Goal: Book appointment/travel/reservation

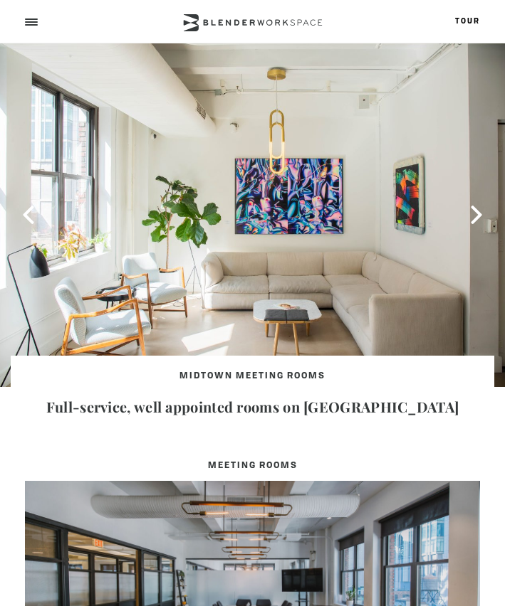
click at [33, 21] on div at bounding box center [30, 22] width 11 height 11
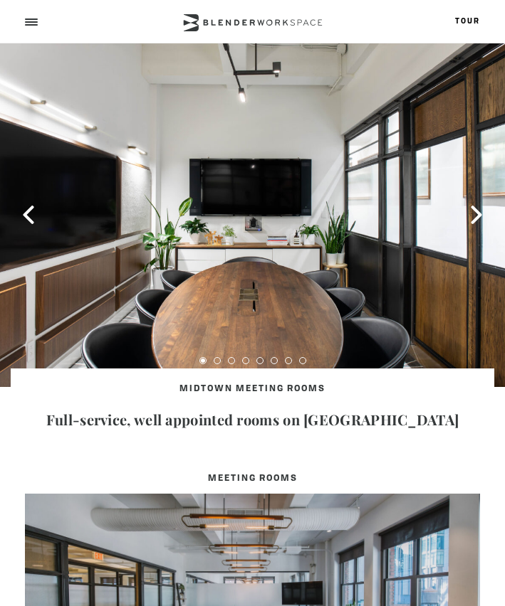
click at [33, 21] on div at bounding box center [30, 22] width 11 height 11
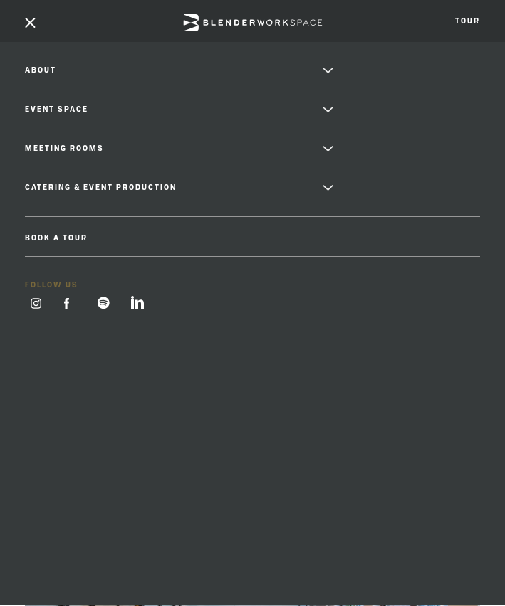
click at [326, 187] on li "Catering & Event Production Hotel Partners Floral & Styling Resources for Event…" at bounding box center [252, 187] width 454 height 21
type div "2025-08-13"
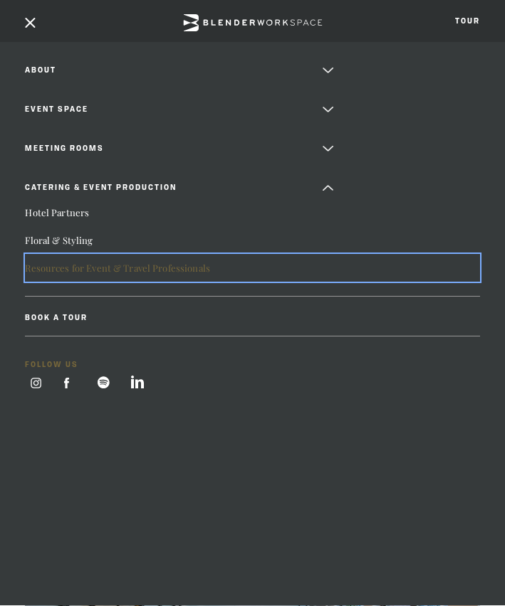
click at [99, 264] on link "Resources for Event & Travel Professionals" at bounding box center [252, 268] width 454 height 28
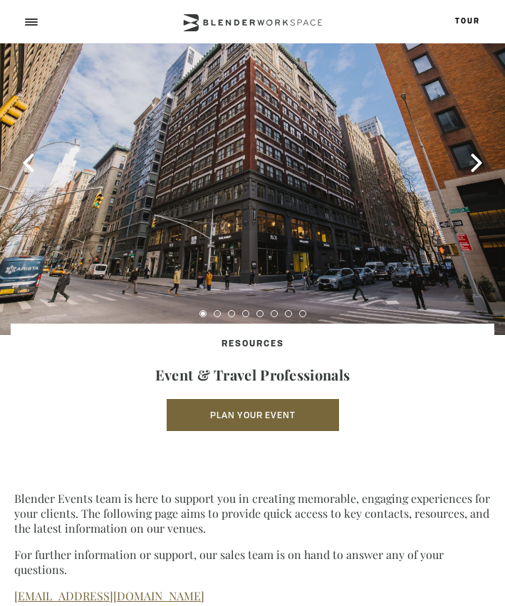
scroll to position [56, 0]
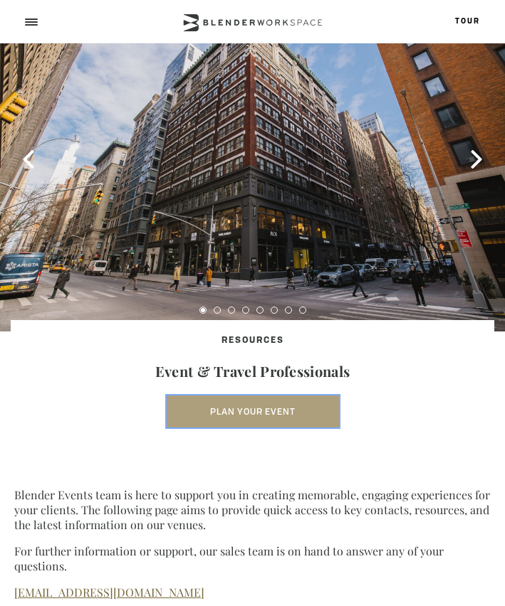
click at [231, 404] on button "Plan Your Event" at bounding box center [253, 412] width 172 height 33
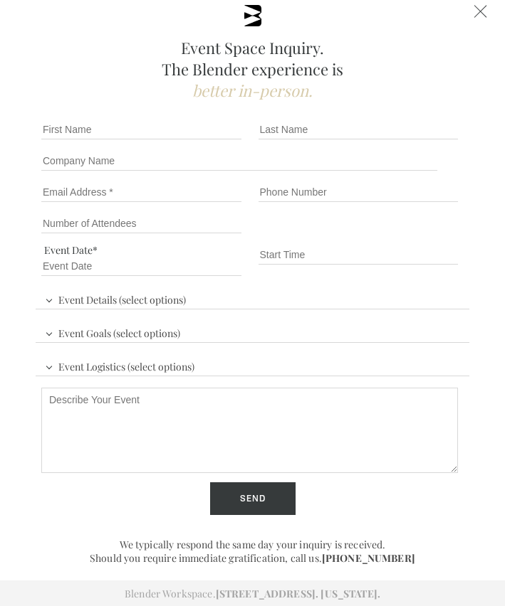
scroll to position [0, 0]
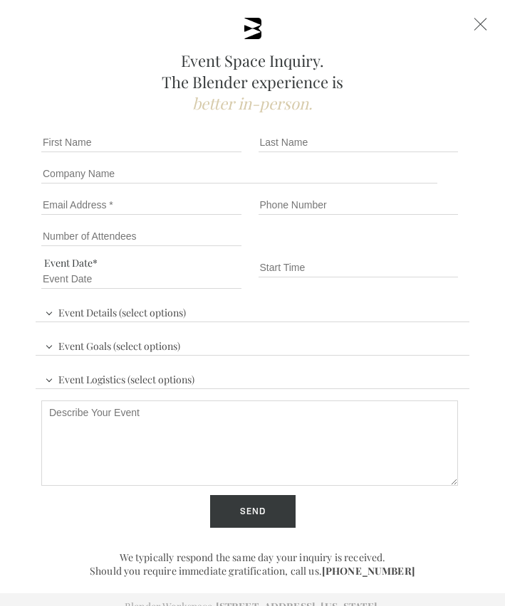
click at [476, 23] on div at bounding box center [480, 24] width 13 height 13
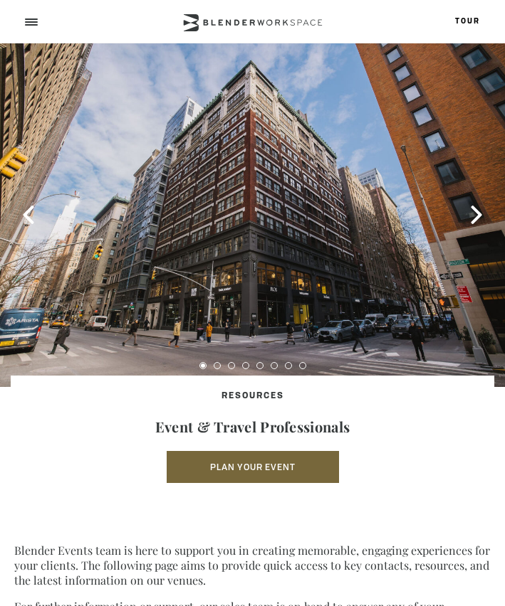
click at [31, 19] on span at bounding box center [31, 19] width 13 height 1
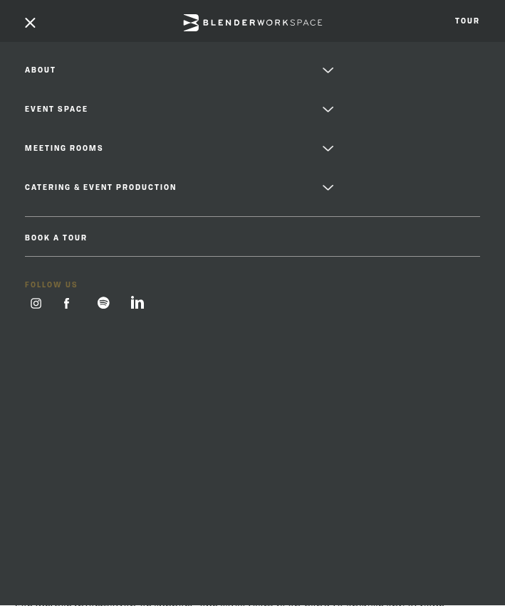
click at [326, 149] on li "Meeting Rooms Meeting Room [GEOGRAPHIC_DATA] Flatiron Meeting Room [GEOGRAPHIC_…" at bounding box center [252, 148] width 454 height 21
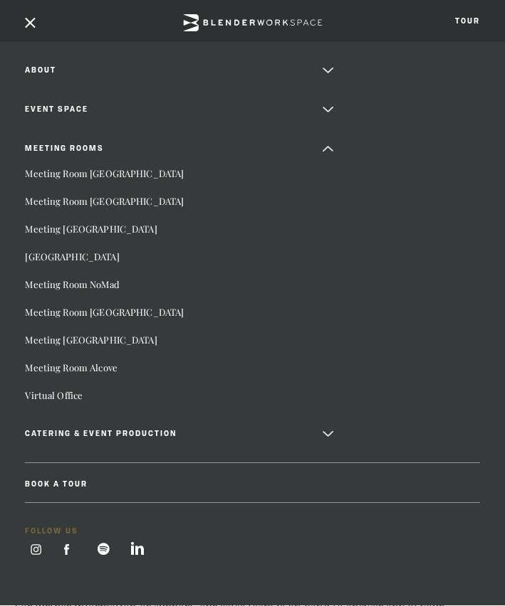
click at [330, 110] on li "Event Space The Auditorium Event Suite" at bounding box center [252, 109] width 454 height 21
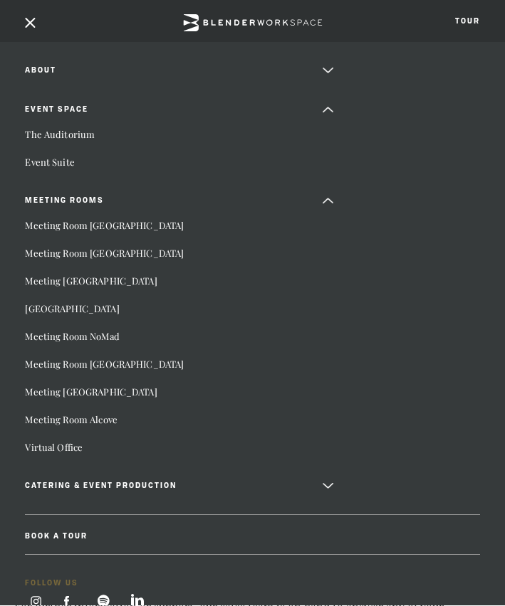
click at [331, 484] on li "Catering & Event Production Hotel Partners Floral & Styling Resources for Event…" at bounding box center [252, 485] width 454 height 21
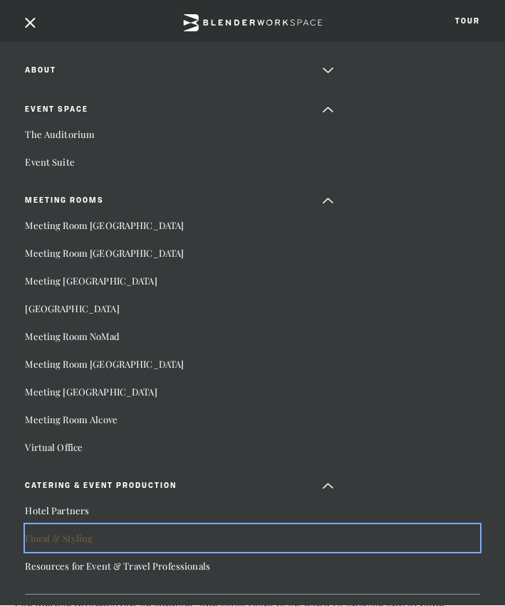
click at [75, 536] on link "Floral & Styling" at bounding box center [252, 539] width 454 height 28
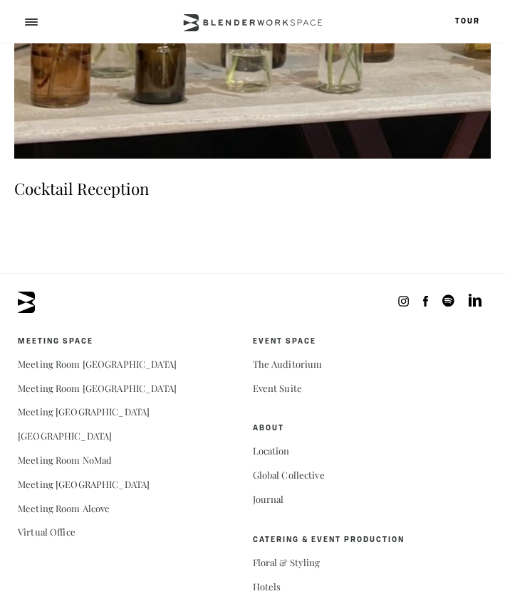
scroll to position [10475, 0]
